Goal: Task Accomplishment & Management: Manage account settings

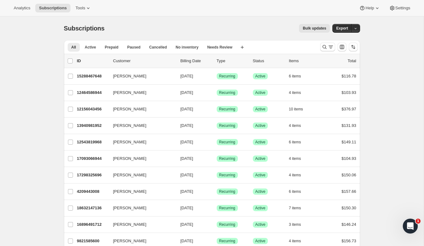
click at [402, 12] on div "Analytics Subscriptions Tools Help Settings" at bounding box center [212, 8] width 424 height 17
click at [405, 6] on span "Settings" at bounding box center [402, 8] width 15 height 5
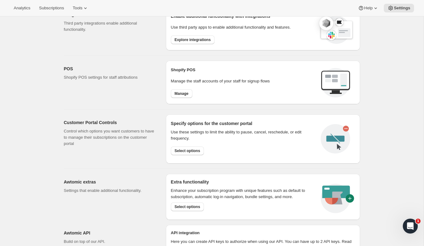
scroll to position [236, 0]
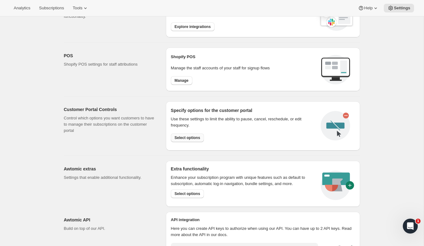
click at [195, 137] on span "Select options" at bounding box center [187, 138] width 26 height 5
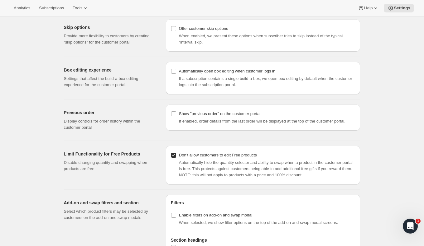
scroll to position [547, 0]
click at [177, 111] on label "Show "previous order" on the customer portal" at bounding box center [215, 113] width 89 height 9
click at [176, 111] on input "Show "previous order" on the customer portal" at bounding box center [173, 113] width 5 height 5
checkbox input "true"
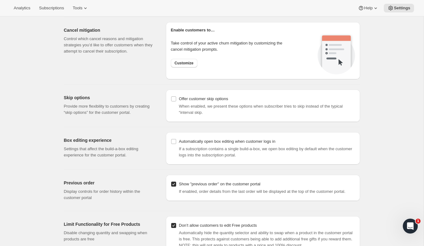
scroll to position [273, 0]
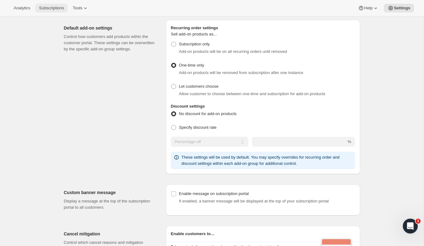
click at [54, 5] on button "Subscriptions" at bounding box center [51, 8] width 32 height 9
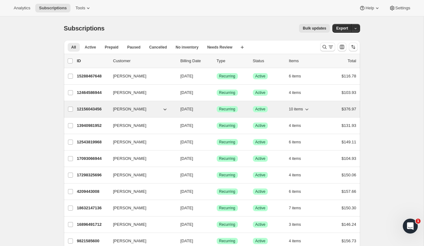
click at [112, 107] on div "12156043456 [PERSON_NAME] [DATE] Success Recurring Success Active 10 items $376…" at bounding box center [216, 109] width 279 height 9
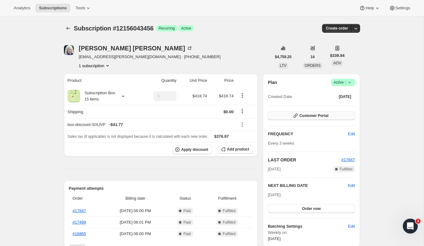
click at [333, 115] on button "Customer Portal" at bounding box center [311, 116] width 87 height 9
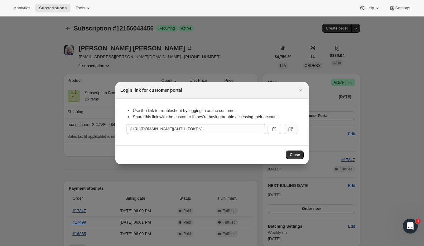
click at [288, 131] on icon ":rnp:" at bounding box center [290, 130] width 4 height 4
click at [298, 91] on icon "Close" at bounding box center [300, 90] width 6 height 6
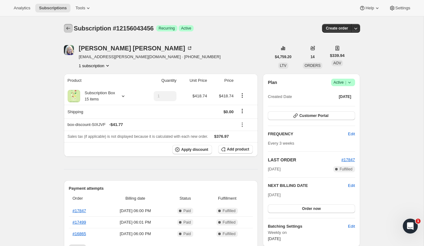
drag, startPoint x: 69, startPoint y: 28, endPoint x: 84, endPoint y: 11, distance: 22.7
click at [69, 28] on icon "Subscriptions" at bounding box center [68, 28] width 6 height 6
click at [84, 11] on button "Tools" at bounding box center [83, 8] width 23 height 9
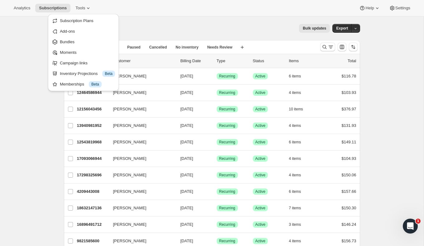
click at [179, 6] on div "Analytics Subscriptions Tools Help Settings" at bounding box center [212, 8] width 424 height 17
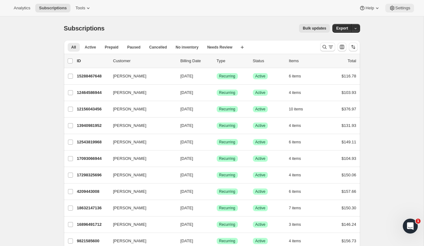
click at [403, 11] on button "Settings" at bounding box center [399, 8] width 29 height 9
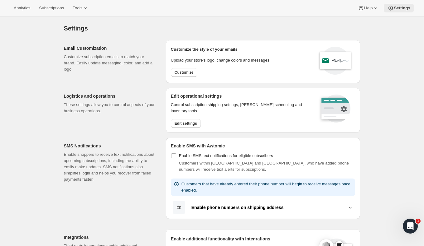
click at [392, 8] on icon at bounding box center [390, 8] width 6 height 6
click at [399, 6] on span "Settings" at bounding box center [401, 8] width 17 height 5
click at [398, 7] on span "Settings" at bounding box center [401, 8] width 17 height 5
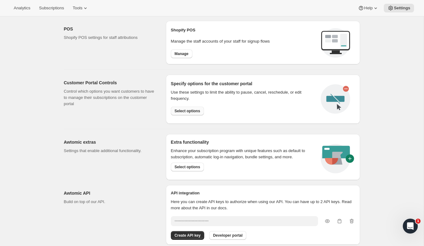
scroll to position [254, 0]
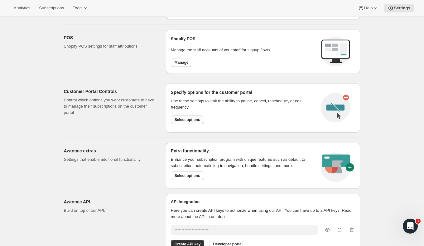
click at [194, 117] on span "Select options" at bounding box center [187, 119] width 26 height 5
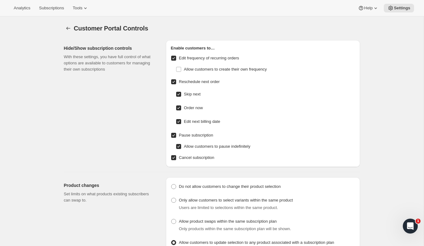
click at [172, 139] on label "Pause subscription" at bounding box center [263, 135] width 184 height 9
click at [172, 138] on input "Pause subscription" at bounding box center [173, 135] width 5 height 5
checkbox input "false"
